Goal: Task Accomplishment & Management: Use online tool/utility

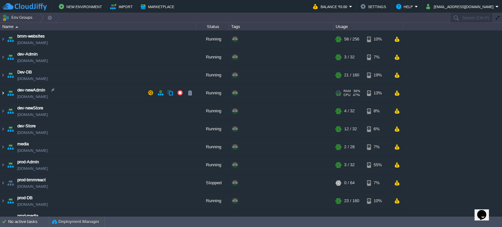
click at [3, 92] on img at bounding box center [2, 93] width 5 height 18
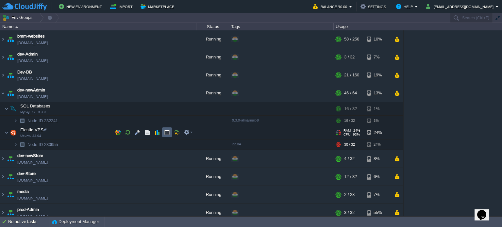
click at [165, 132] on button "button" at bounding box center [167, 132] width 6 height 6
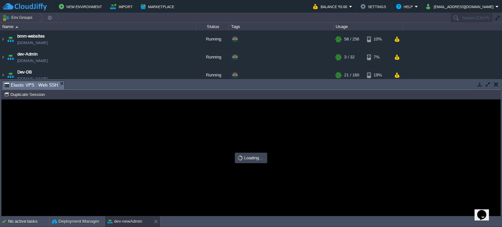
type input "#000000"
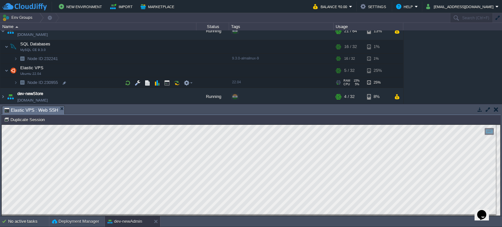
scroll to position [65, 0]
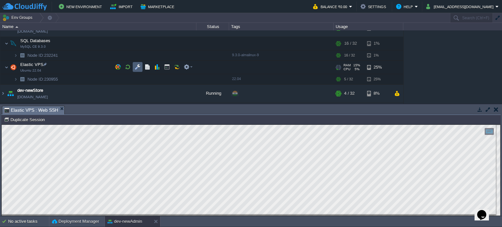
click at [141, 66] on td at bounding box center [138, 67] width 10 height 10
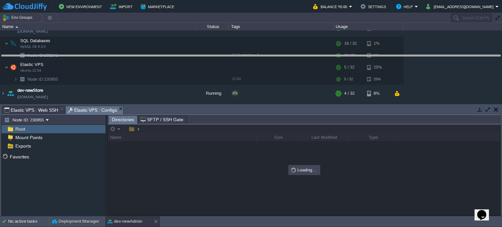
drag, startPoint x: 200, startPoint y: 112, endPoint x: 165, endPoint y: 60, distance: 63.1
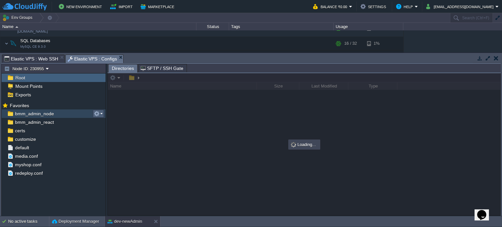
click at [97, 115] on button "button" at bounding box center [97, 114] width 6 height 6
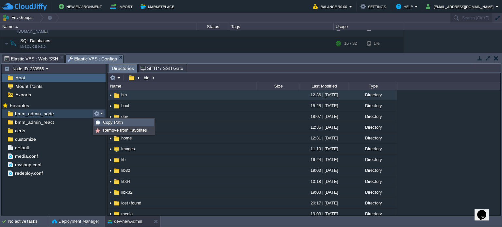
click at [109, 121] on span "Copy Path" at bounding box center [113, 122] width 20 height 5
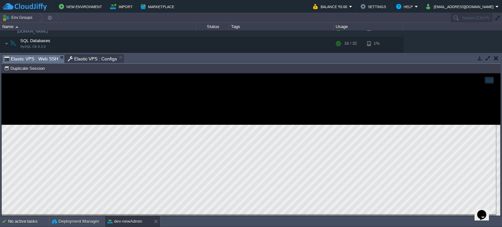
drag, startPoint x: 41, startPoint y: 57, endPoint x: 121, endPoint y: 15, distance: 90.6
click at [41, 57] on span "Elastic VPS : Web SSH" at bounding box center [31, 59] width 54 height 8
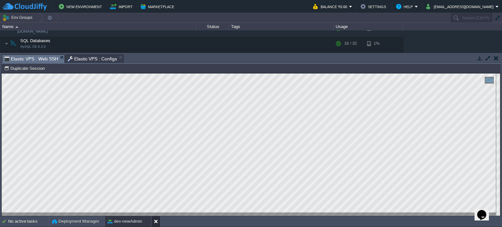
click at [156, 223] on button at bounding box center [157, 221] width 7 height 7
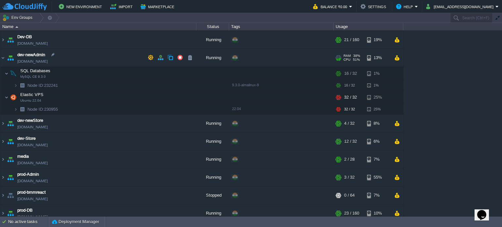
scroll to position [0, 0]
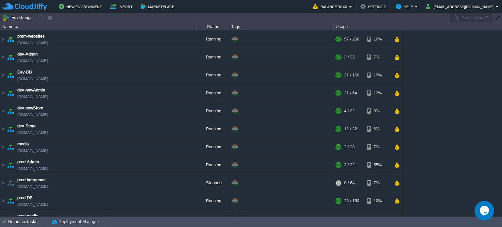
click at [216, 27] on div "Status" at bounding box center [213, 27] width 32 height 8
click at [225, 27] on div "Status" at bounding box center [213, 27] width 32 height 8
